Goal: Feedback & Contribution: Leave review/rating

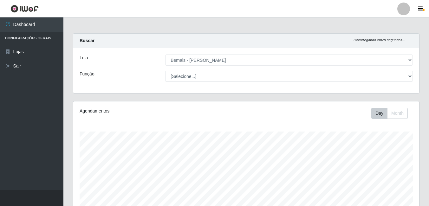
select select "230"
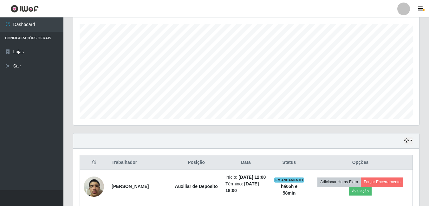
scroll to position [102, 0]
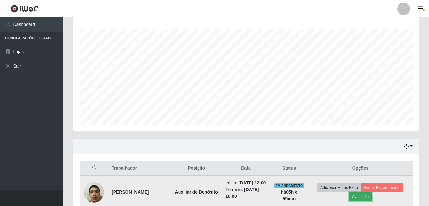
click at [371, 201] on button "Avaliação" at bounding box center [360, 196] width 22 height 9
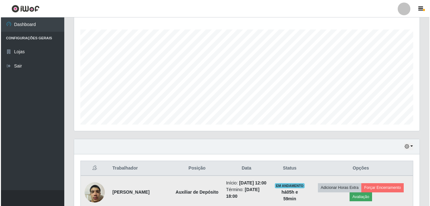
scroll to position [132, 343]
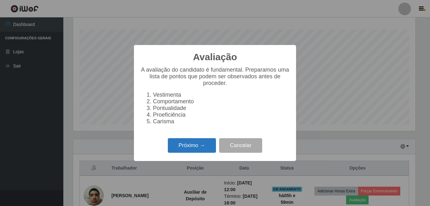
click at [208, 143] on button "Próximo →" at bounding box center [192, 145] width 48 height 15
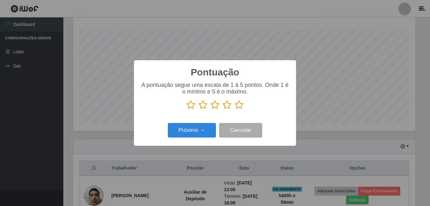
click at [242, 104] on icon at bounding box center [239, 105] width 9 height 10
click at [235, 110] on input "radio" at bounding box center [235, 110] width 0 height 0
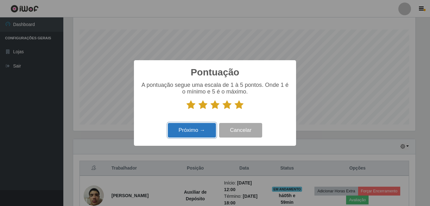
click at [213, 127] on button "Próximo →" at bounding box center [192, 130] width 48 height 15
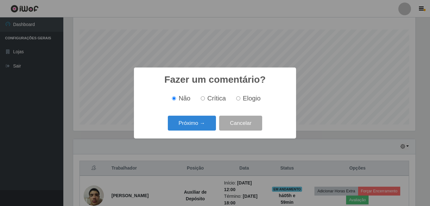
click at [207, 126] on button "Próximo →" at bounding box center [192, 123] width 48 height 15
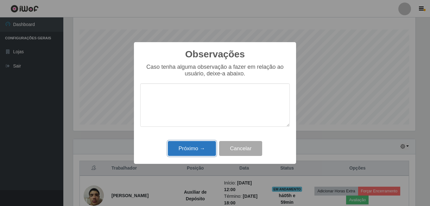
click at [204, 150] on button "Próximo →" at bounding box center [192, 148] width 48 height 15
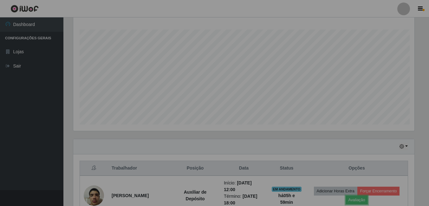
scroll to position [132, 346]
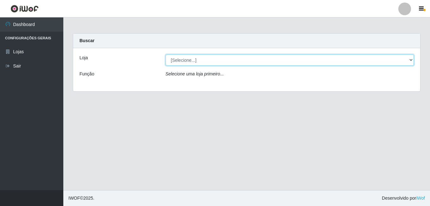
drag, startPoint x: 197, startPoint y: 62, endPoint x: 199, endPoint y: 69, distance: 7.8
click at [199, 69] on div "Loja [Selecione...] Bemais - Ruy Carneiro Função Selecione uma loja primeiro..." at bounding box center [246, 69] width 347 height 43
select select "230"
click at [166, 55] on select "[Selecione...] Bemais - Ruy Carneiro" at bounding box center [290, 60] width 249 height 11
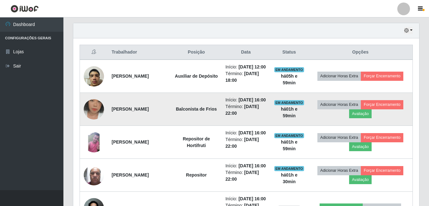
scroll to position [222, 0]
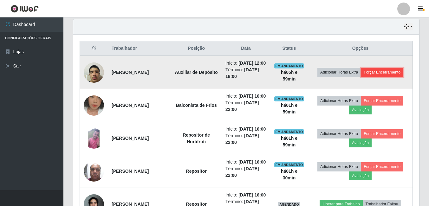
click at [393, 73] on button "Forçar Encerramento" at bounding box center [382, 72] width 42 height 9
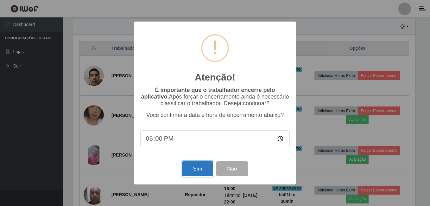
click at [195, 168] on button "Sim" at bounding box center [197, 168] width 31 height 15
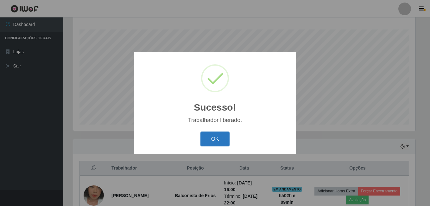
click at [215, 136] on button "OK" at bounding box center [215, 139] width 29 height 15
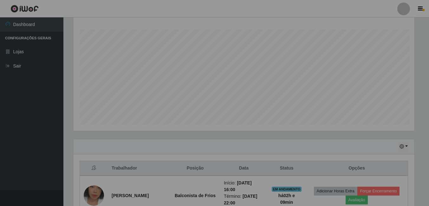
scroll to position [132, 346]
